Goal: Information Seeking & Learning: Learn about a topic

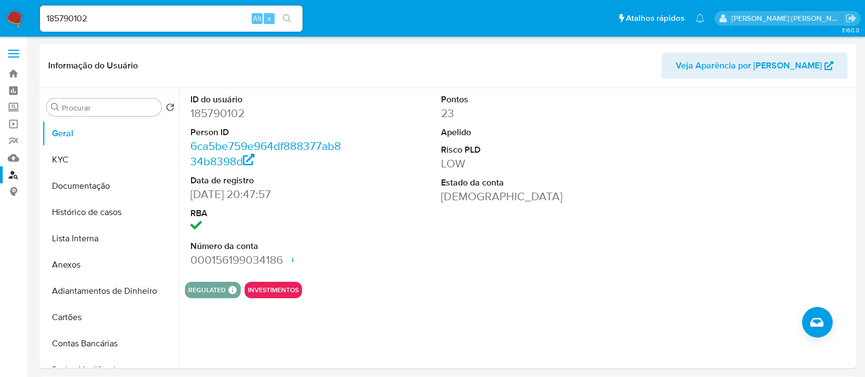
select select "10"
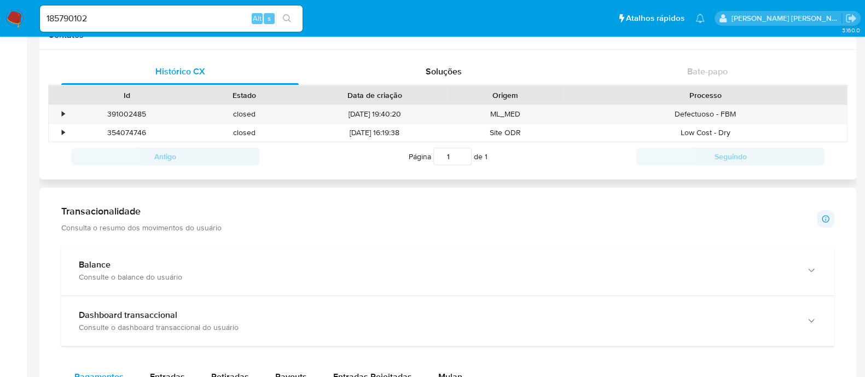
scroll to position [349, 0]
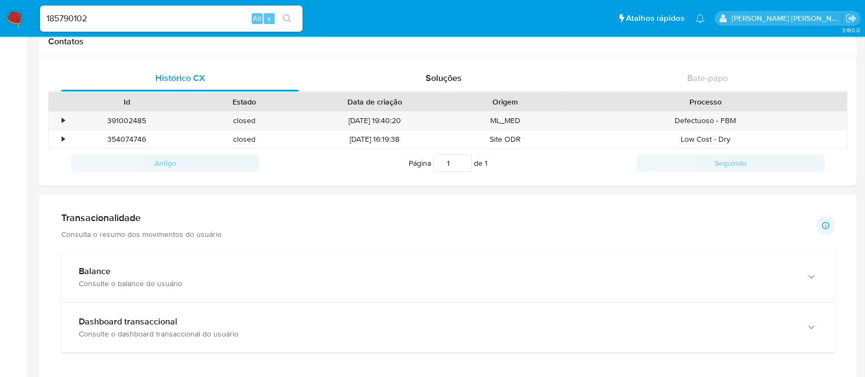
click at [16, 17] on img at bounding box center [14, 18] width 19 height 19
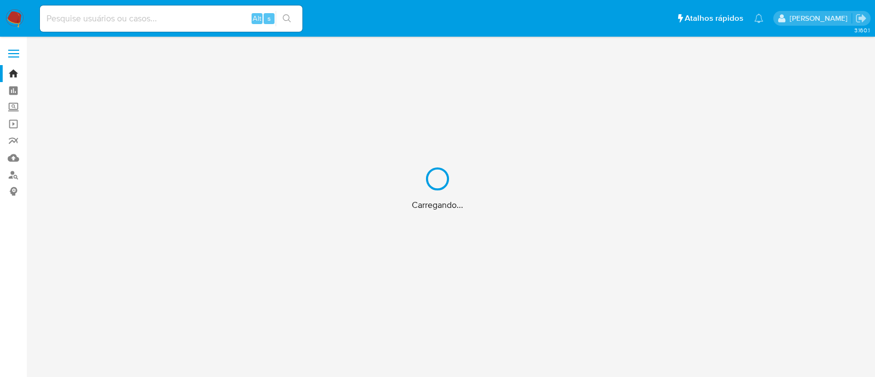
click at [12, 178] on div "Carregando..." at bounding box center [437, 188] width 875 height 377
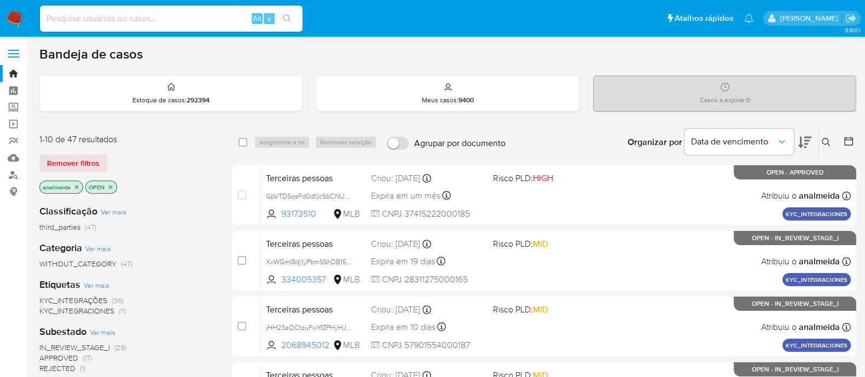
click at [149, 23] on input at bounding box center [171, 18] width 263 height 14
paste input "35084972000196"
type input "35084972000196"
click at [282, 11] on button "search-icon" at bounding box center [287, 18] width 22 height 15
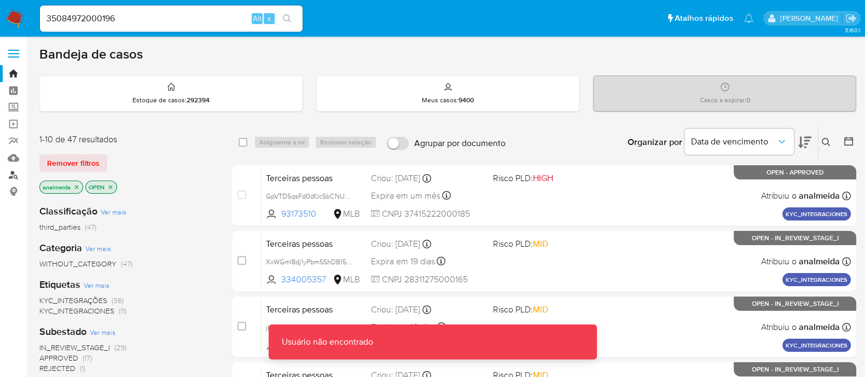
click at [15, 171] on link "Localizador de pessoas" at bounding box center [65, 174] width 130 height 17
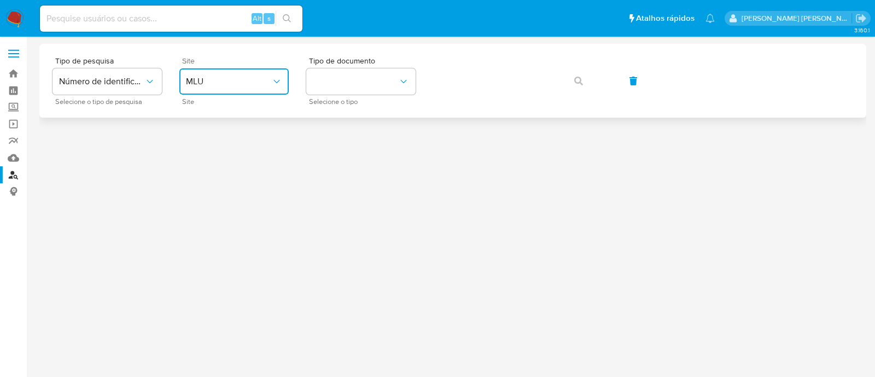
click at [265, 78] on span "MLU" at bounding box center [228, 81] width 85 height 11
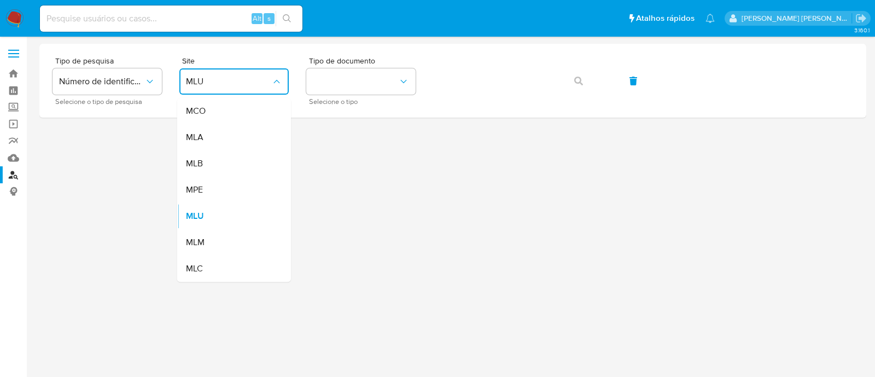
drag, startPoint x: 241, startPoint y: 162, endPoint x: 312, endPoint y: 140, distance: 73.9
click at [241, 162] on div "MLB" at bounding box center [231, 163] width 90 height 26
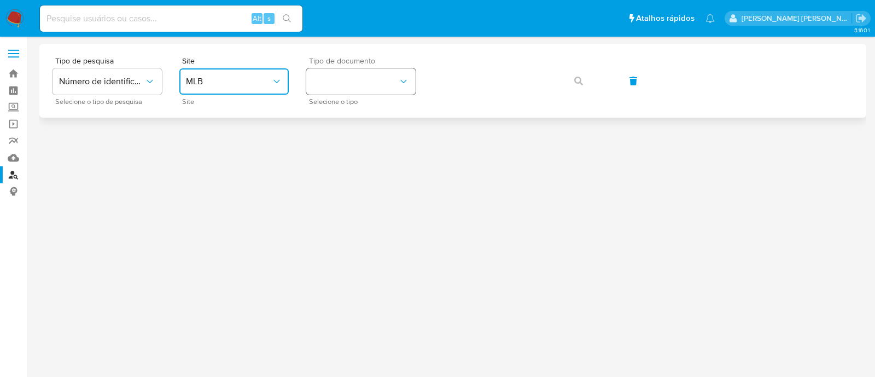
click at [389, 94] on button "identificationType" at bounding box center [360, 81] width 109 height 26
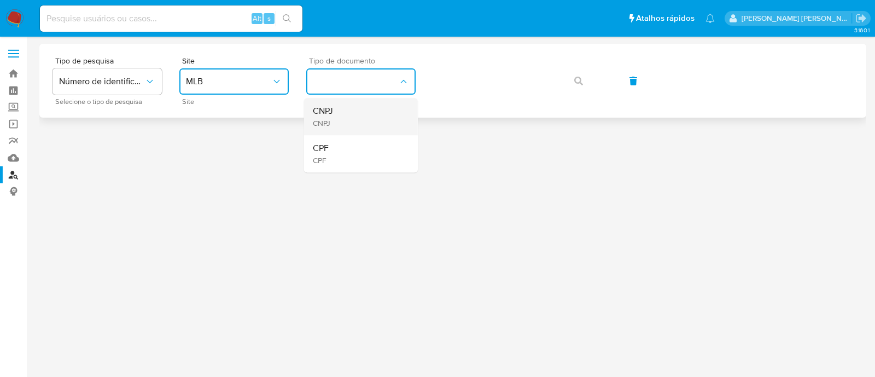
click at [356, 116] on div "CNPJ CNPJ" at bounding box center [358, 116] width 90 height 37
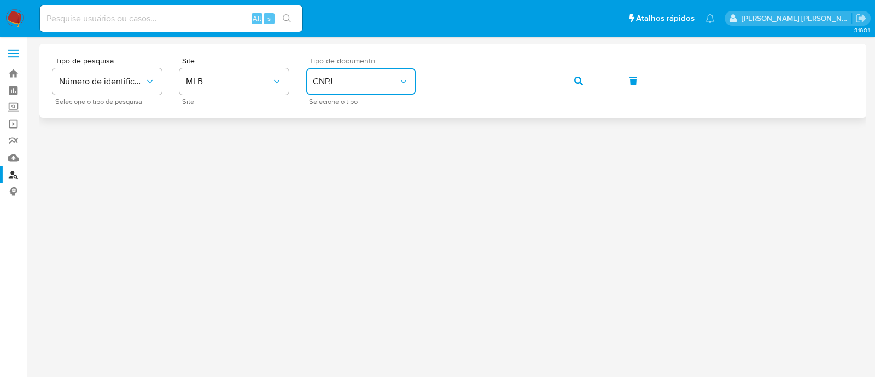
click at [574, 61] on div "Tipo de pesquisa Número de identificação Selecione o tipo de pesquisa Site MLB …" at bounding box center [453, 81] width 801 height 48
click at [576, 87] on span "button" at bounding box center [578, 81] width 9 height 24
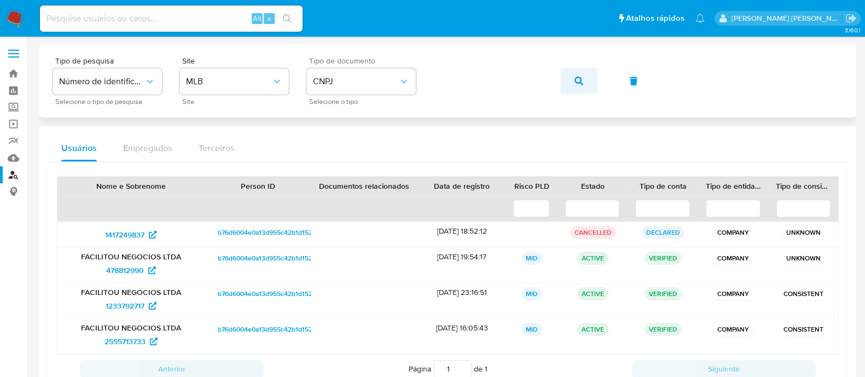
click at [574, 90] on span "button" at bounding box center [578, 81] width 9 height 24
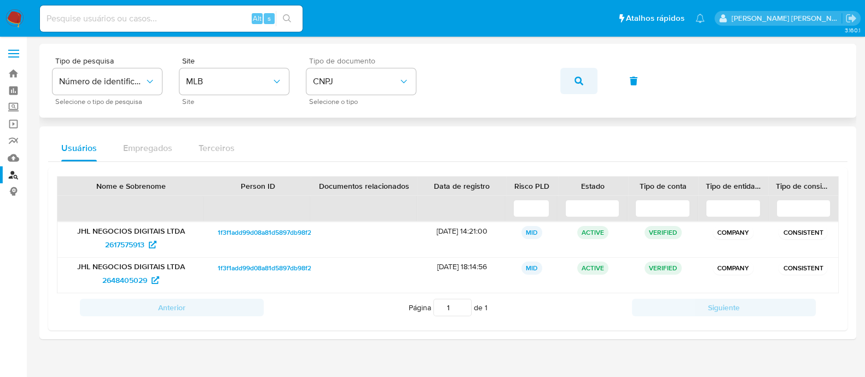
click at [569, 79] on button "button" at bounding box center [578, 81] width 37 height 26
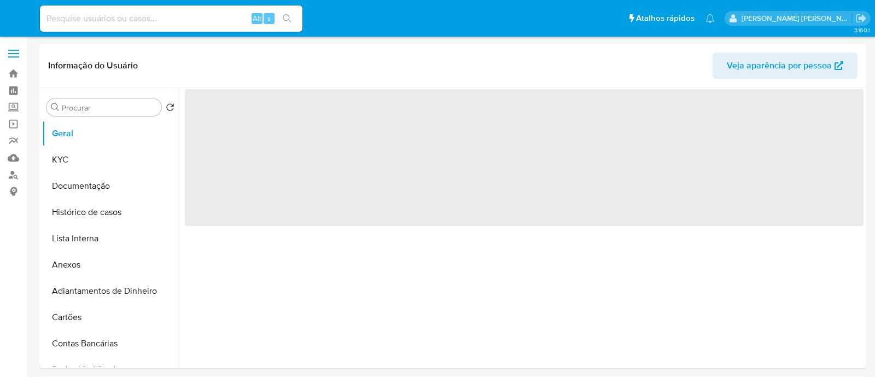
select select "10"
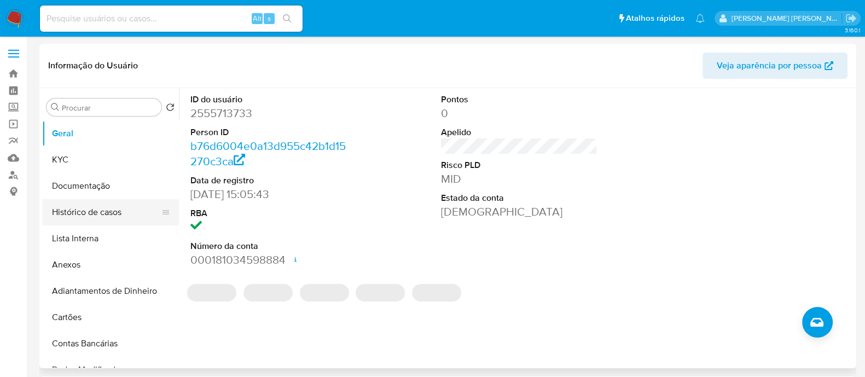
click at [82, 212] on button "Histórico de casos" at bounding box center [106, 212] width 128 height 26
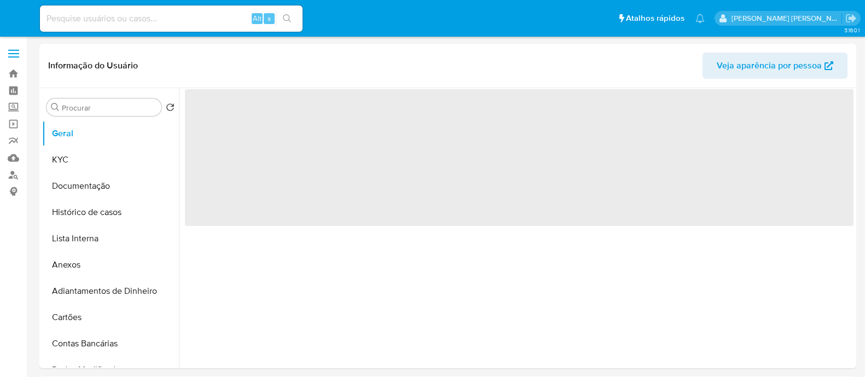
select select "10"
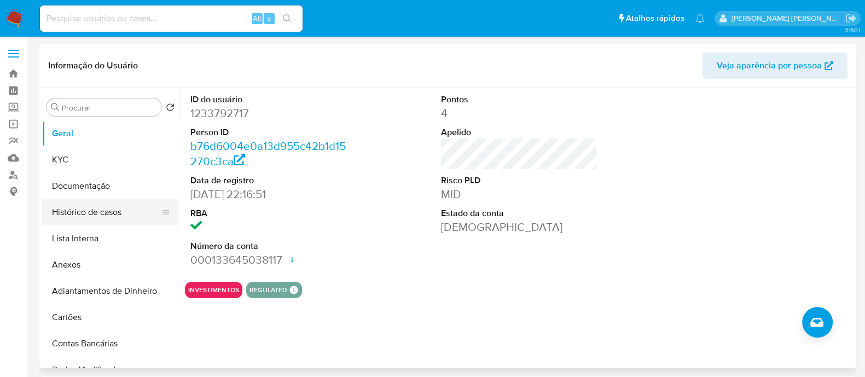
drag, startPoint x: 71, startPoint y: 209, endPoint x: 84, endPoint y: 209, distance: 13.7
click at [71, 209] on button "Histórico de casos" at bounding box center [106, 212] width 128 height 26
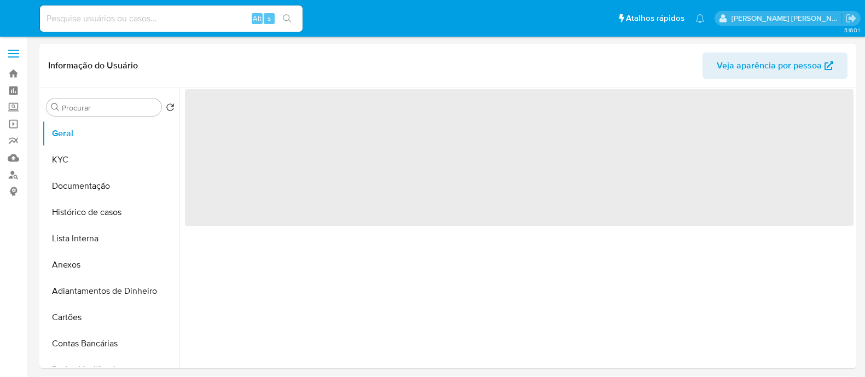
select select "10"
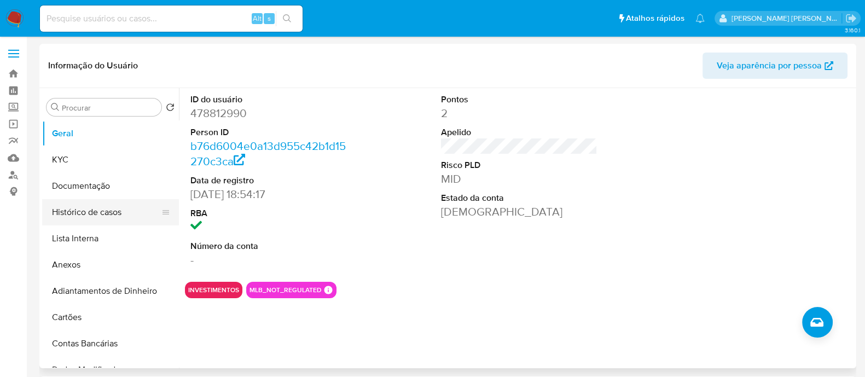
click at [57, 200] on button "Histórico de casos" at bounding box center [106, 212] width 128 height 26
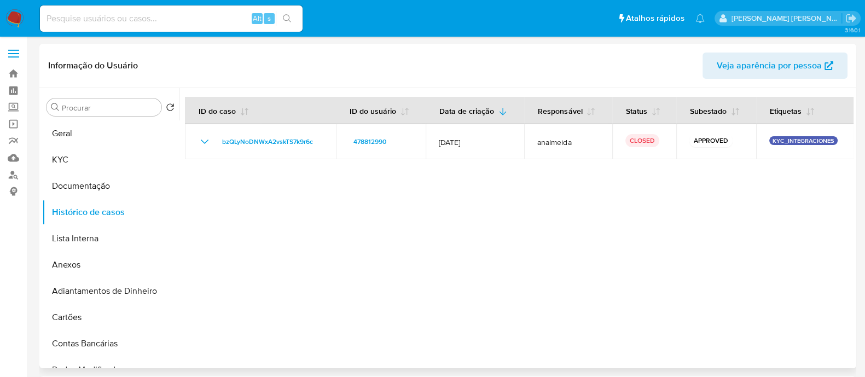
click at [620, 222] on div at bounding box center [516, 228] width 675 height 280
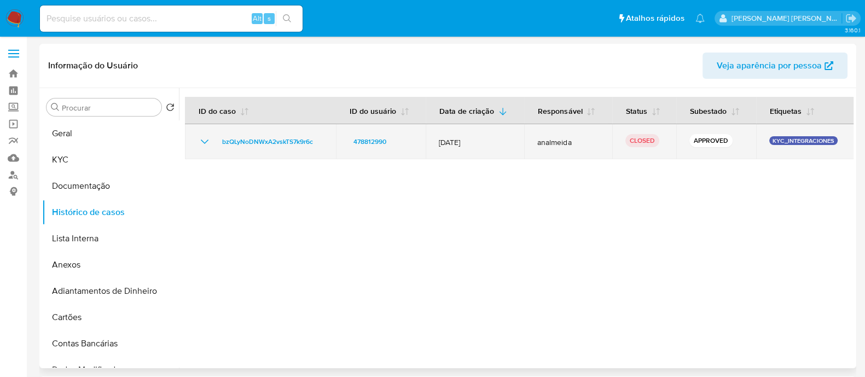
click at [199, 144] on icon "Mostrar/Ocultar" at bounding box center [204, 141] width 13 height 13
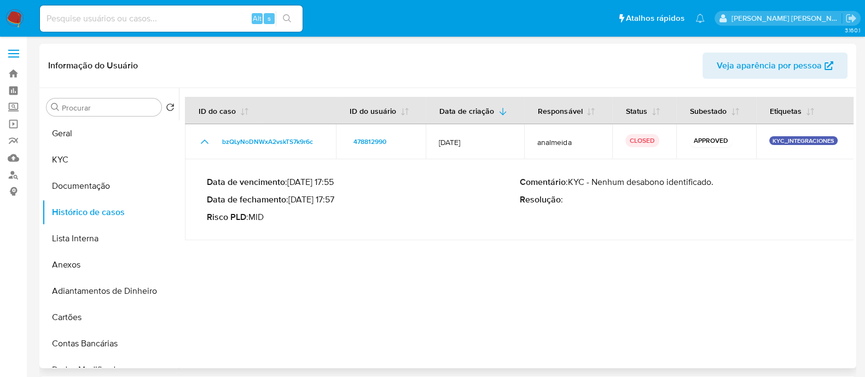
click at [433, 268] on div at bounding box center [516, 228] width 675 height 280
click at [84, 272] on button "Anexos" at bounding box center [106, 265] width 128 height 26
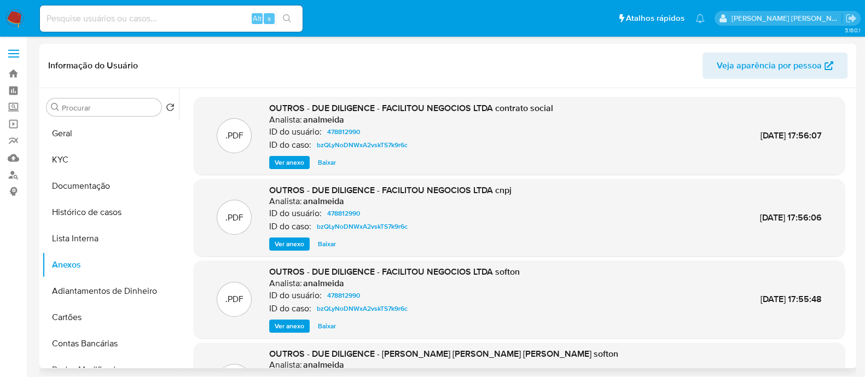
scroll to position [68, 0]
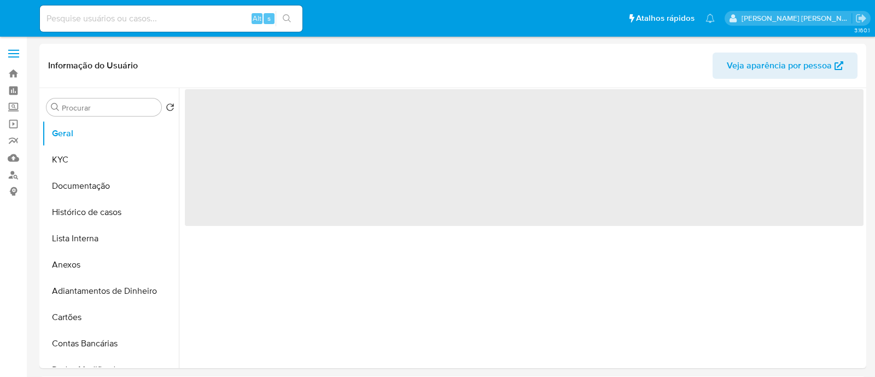
select select "10"
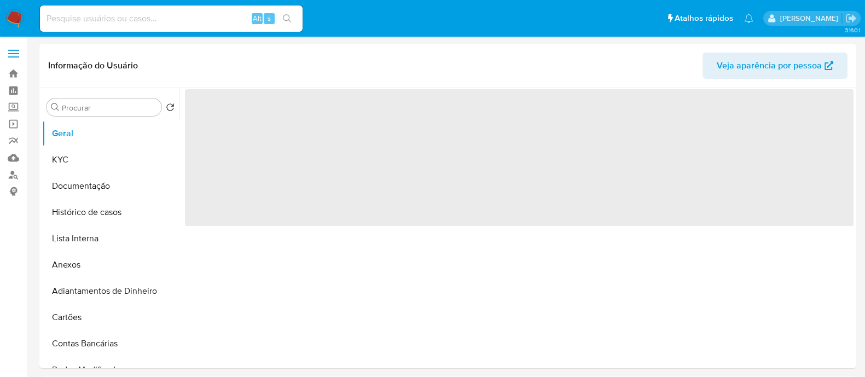
select select "10"
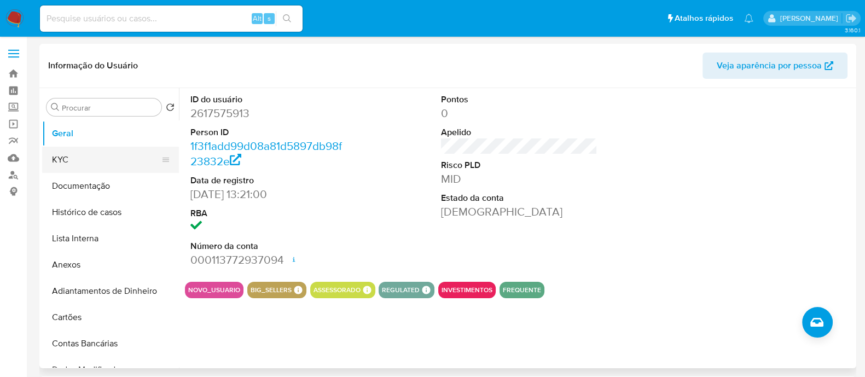
click at [106, 153] on button "KYC" at bounding box center [106, 160] width 128 height 26
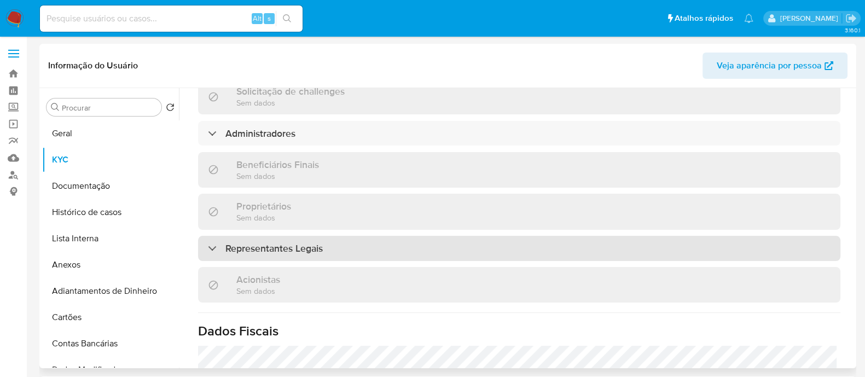
scroll to position [547, 0]
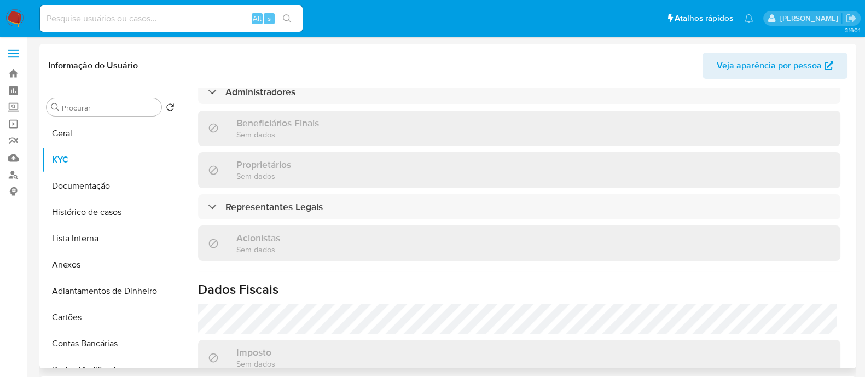
click at [345, 171] on div "Informações da empresa ID do usuário : 2617575913 Nome do comércio : JHL NEGOCI…" at bounding box center [519, 55] width 642 height 922
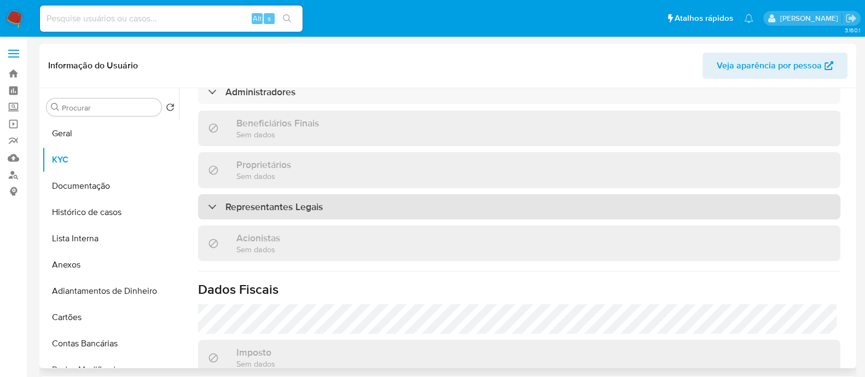
click at [349, 194] on div "Representantes Legais" at bounding box center [519, 206] width 642 height 25
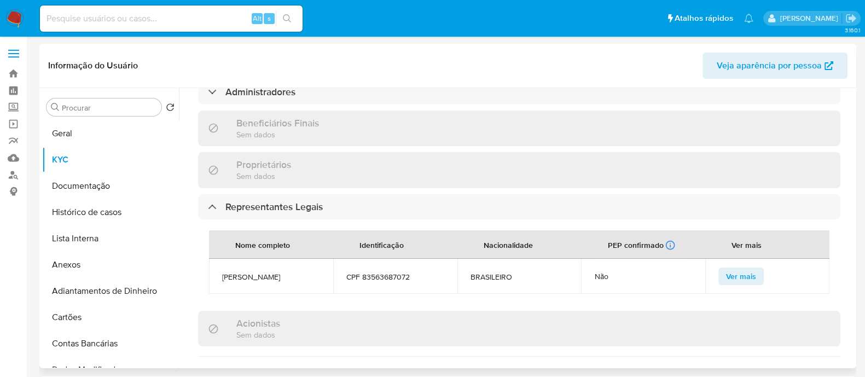
scroll to position [273, 0]
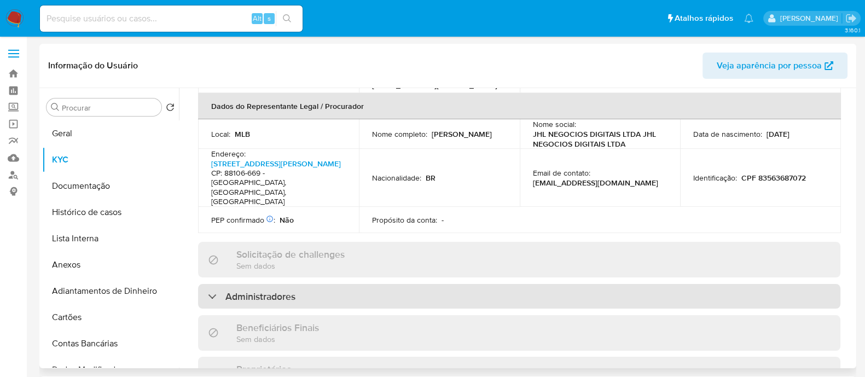
drag, startPoint x: 352, startPoint y: 275, endPoint x: 381, endPoint y: 282, distance: 29.5
click at [352, 284] on div "Administradores" at bounding box center [519, 296] width 642 height 25
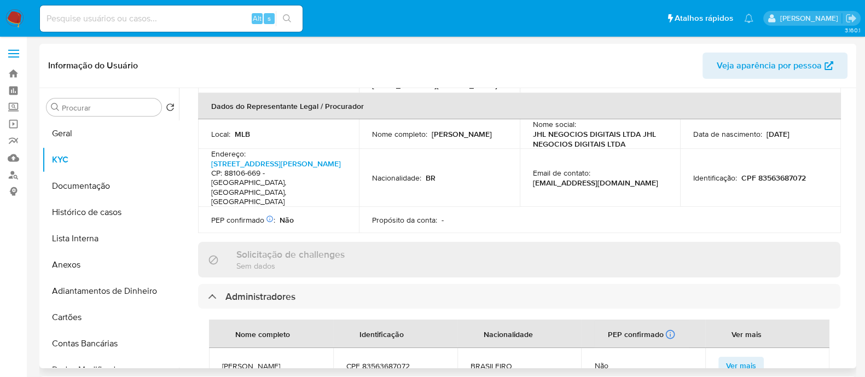
scroll to position [478, 0]
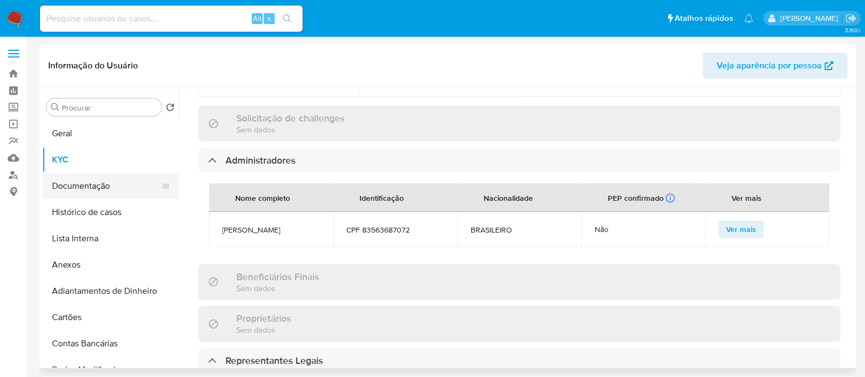
click at [82, 192] on button "Documentação" at bounding box center [106, 186] width 128 height 26
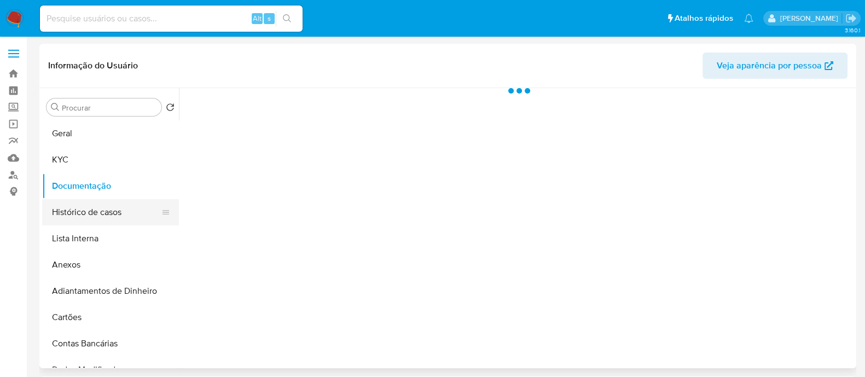
scroll to position [0, 0]
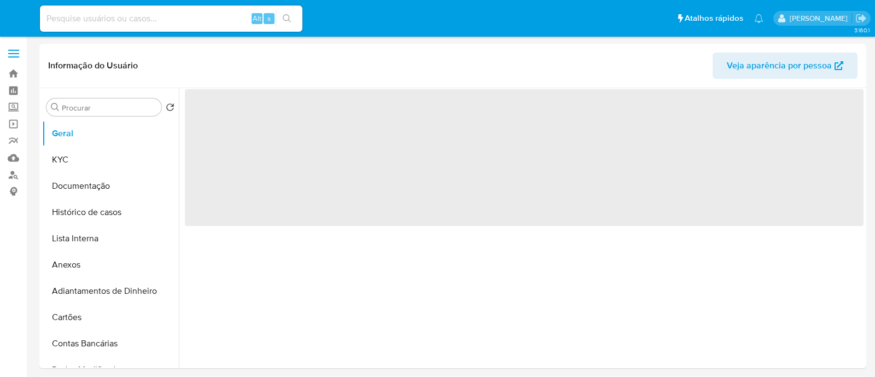
select select "10"
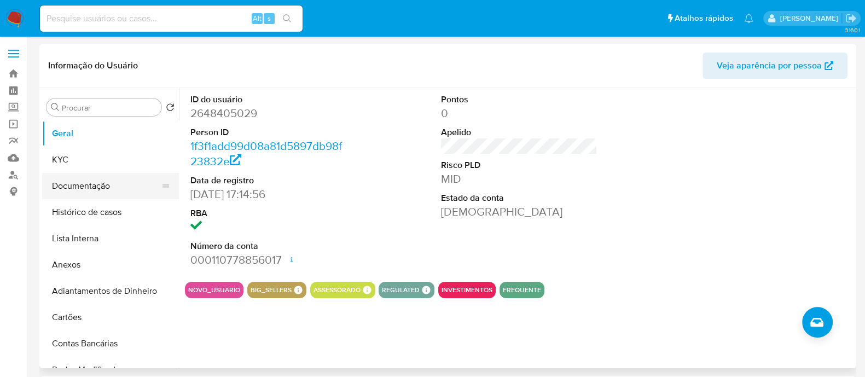
click at [68, 195] on button "Documentação" at bounding box center [106, 186] width 128 height 26
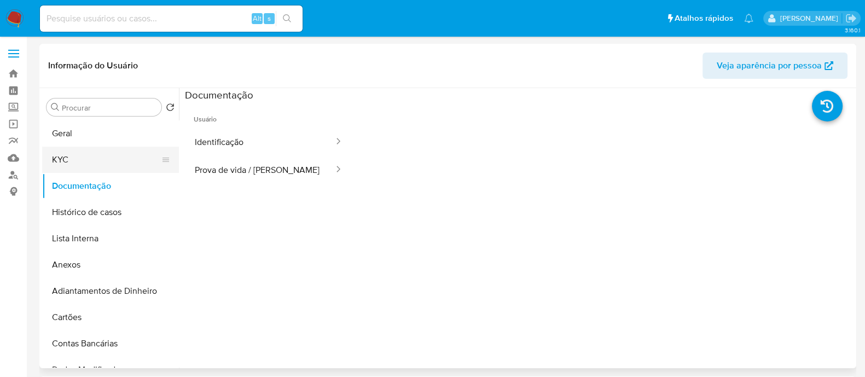
click at [113, 155] on button "KYC" at bounding box center [106, 160] width 128 height 26
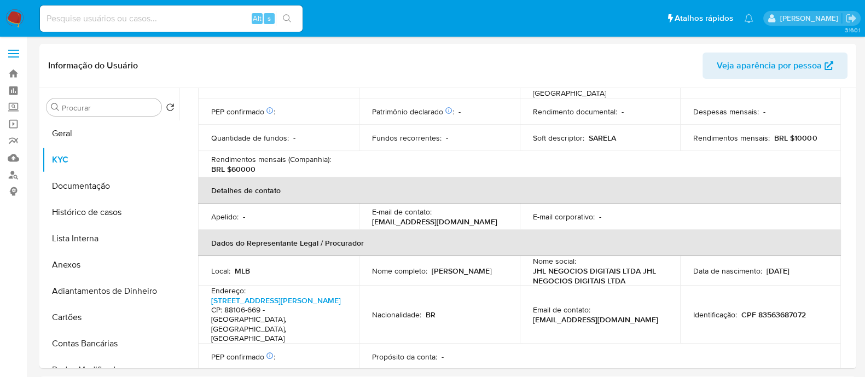
scroll to position [485, 0]
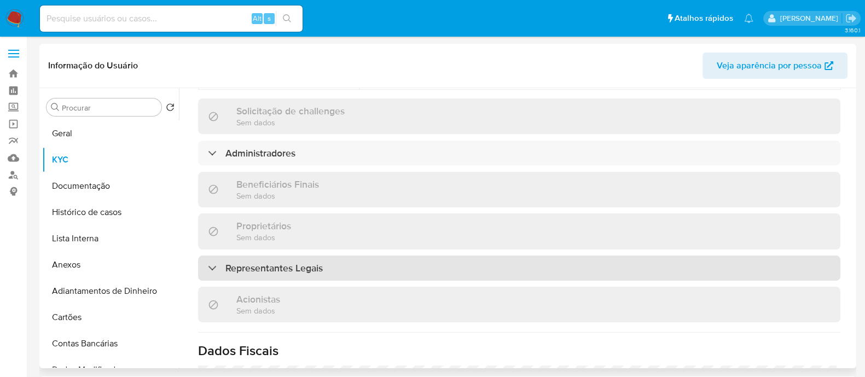
click at [317, 262] on h3 "Representantes Legais" at bounding box center [273, 268] width 97 height 12
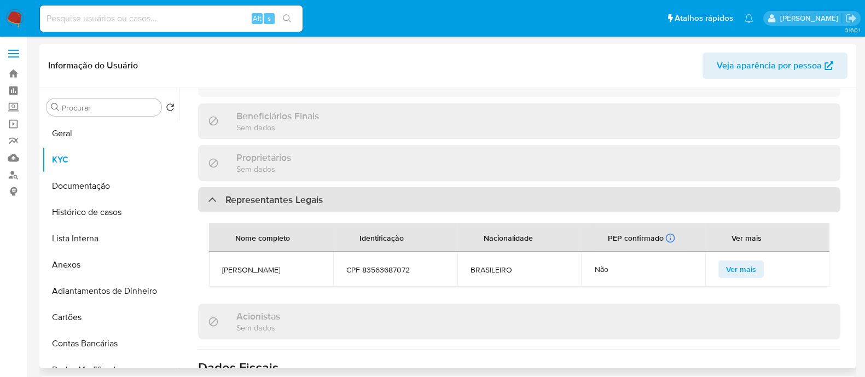
scroll to position [622, 0]
